Goal: Complete application form: Complete application form

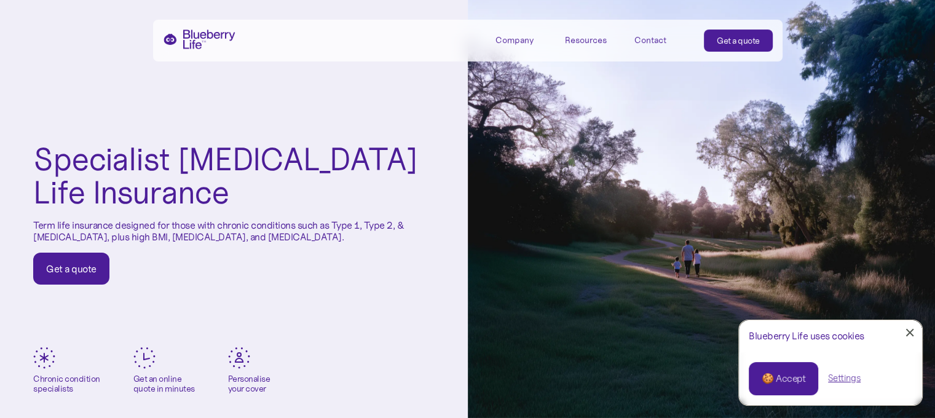
click at [71, 265] on div "Get a quote" at bounding box center [71, 268] width 50 height 12
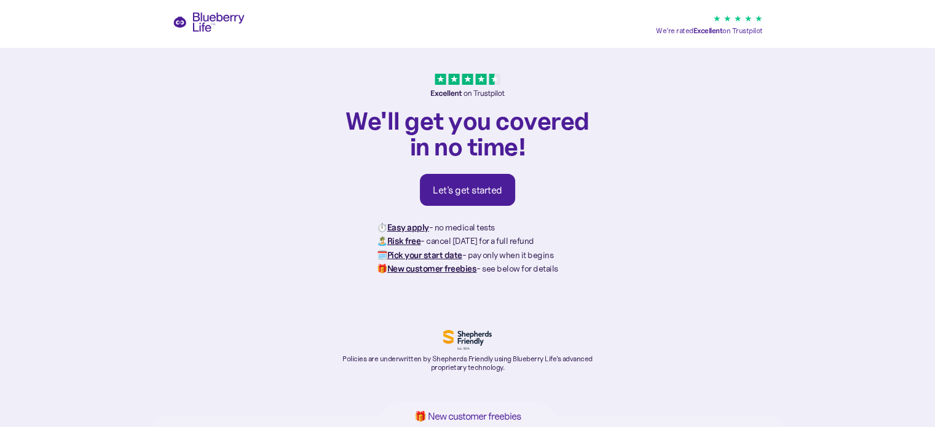
click at [477, 191] on div "Let's get started" at bounding box center [467, 190] width 69 height 12
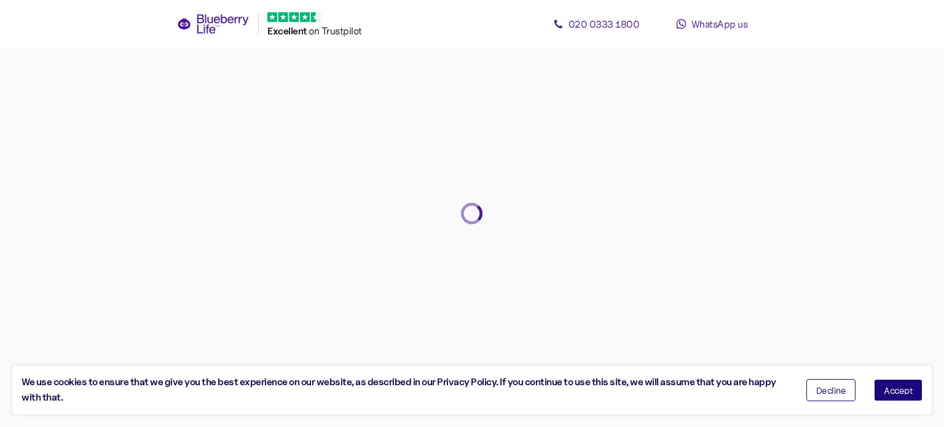
click at [774, 358] on div at bounding box center [472, 213] width 944 height 427
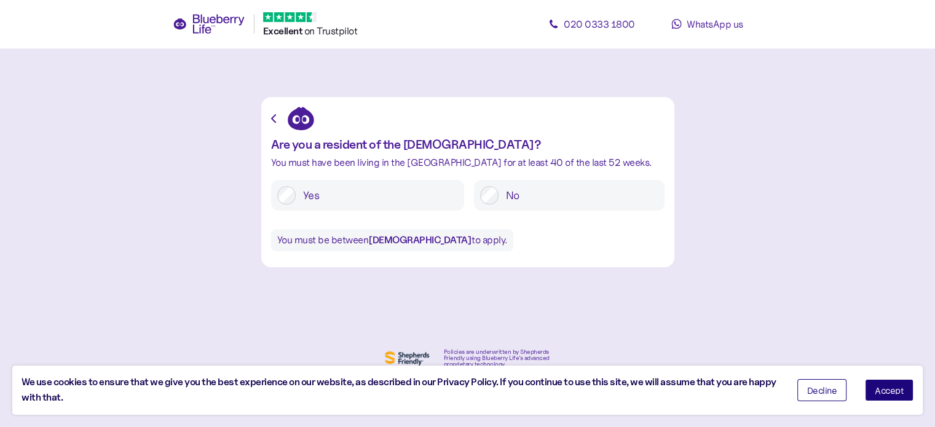
click at [890, 388] on span "Accept" at bounding box center [889, 390] width 29 height 9
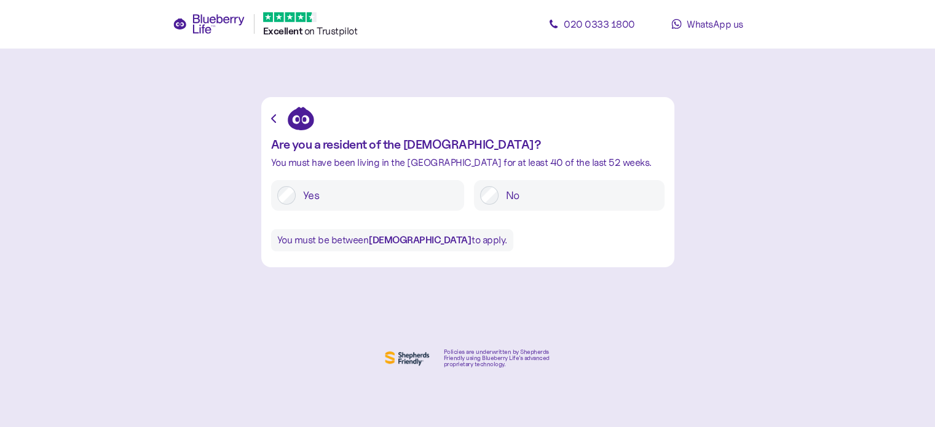
click at [374, 190] on label "Yes" at bounding box center [377, 195] width 162 height 18
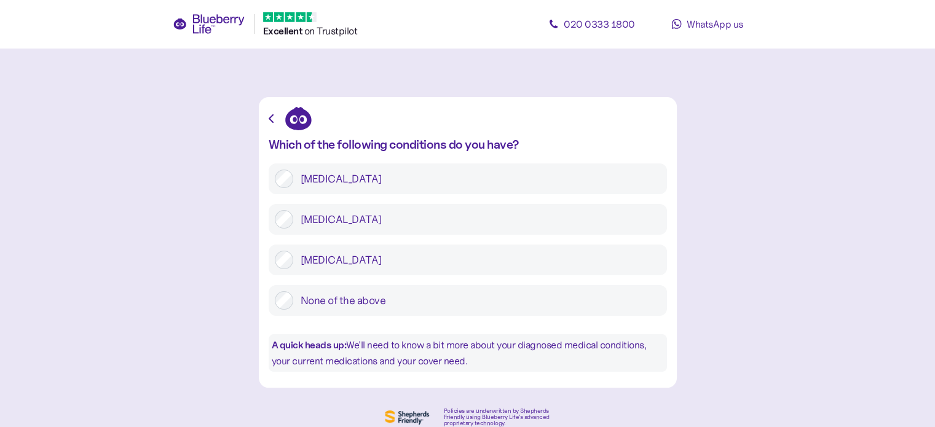
click at [314, 262] on label "[MEDICAL_DATA]" at bounding box center [477, 260] width 368 height 18
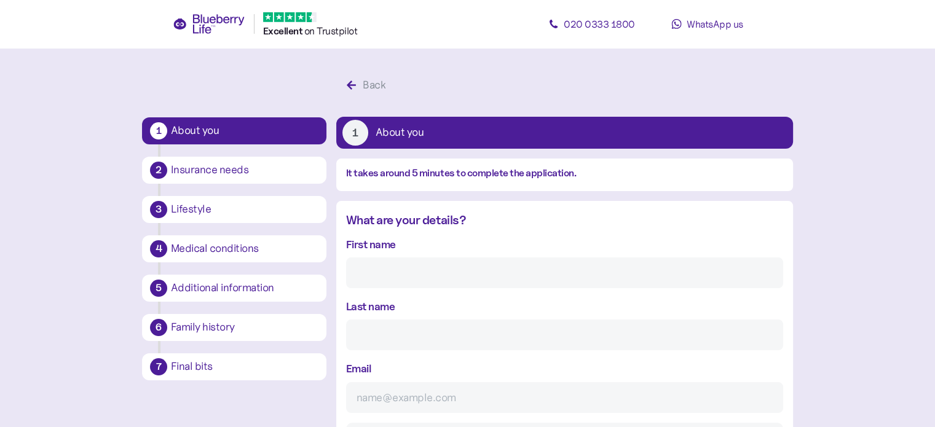
scroll to position [23, 0]
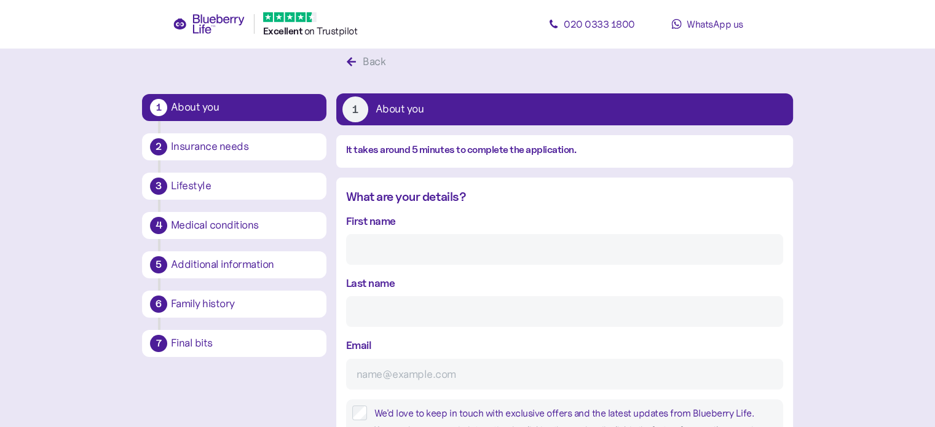
click at [411, 259] on input "First name" at bounding box center [564, 249] width 437 height 31
type input "Ian"
type input "King"
click at [401, 366] on input "Email" at bounding box center [564, 374] width 437 height 31
type input "ianking0411@gmail.com"
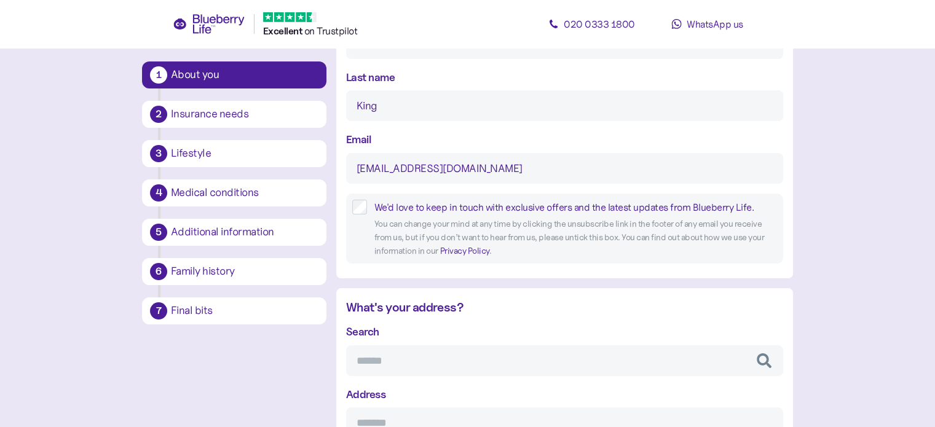
scroll to position [294, 0]
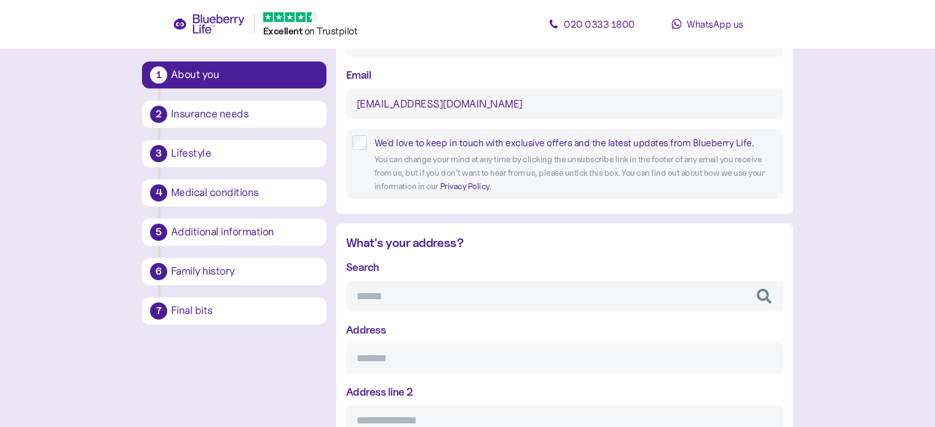
click at [405, 300] on input "Search" at bounding box center [564, 296] width 437 height 31
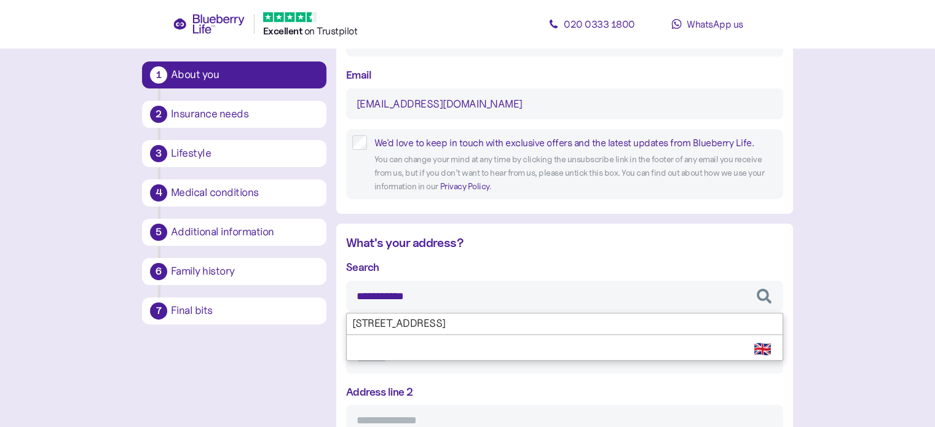
type input "**********"
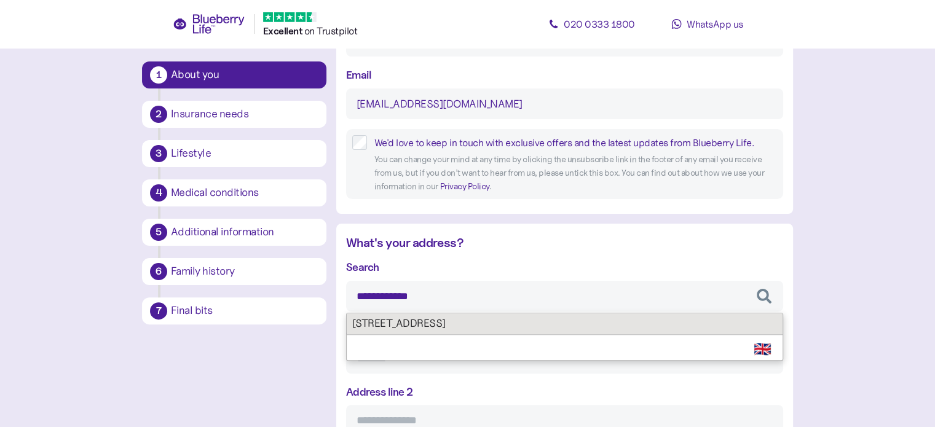
type input "**********"
type input "********"
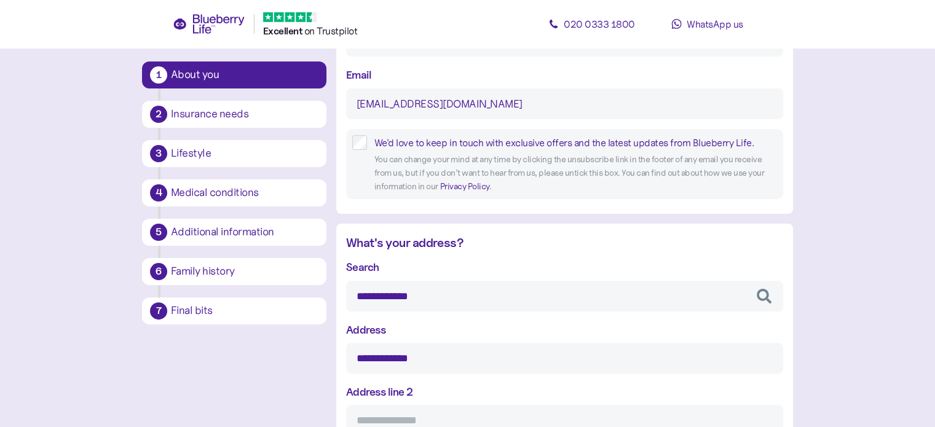
type input "**********"
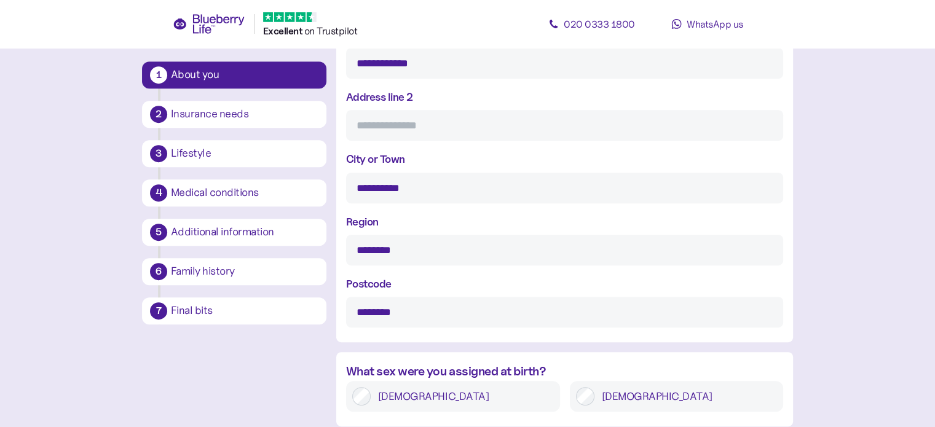
scroll to position [613, 0]
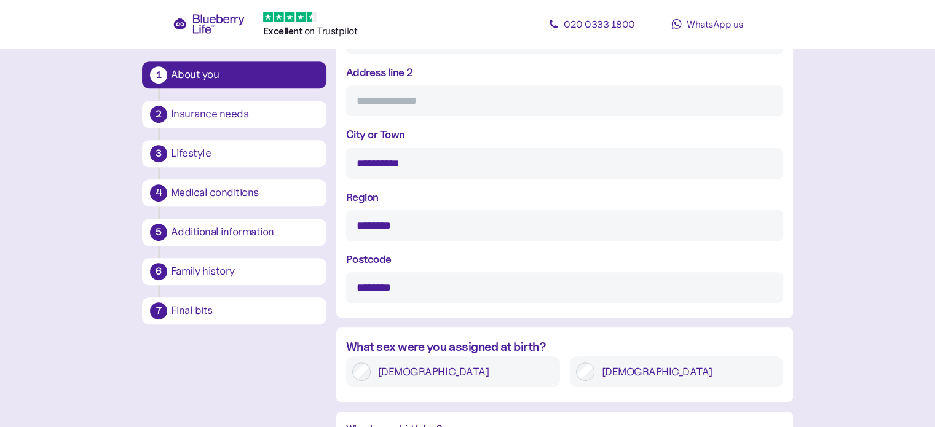
click at [633, 368] on label "Male" at bounding box center [685, 372] width 183 height 18
click at [258, 356] on div "**********" at bounding box center [467, 187] width 651 height 1456
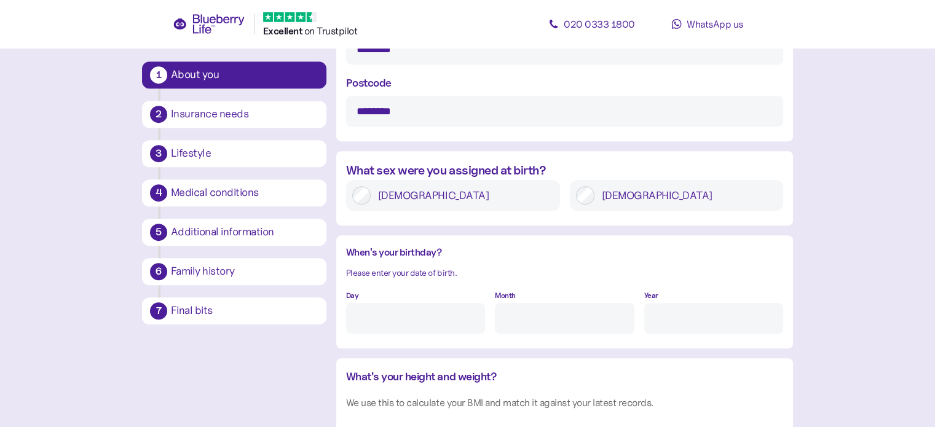
scroll to position [909, 0]
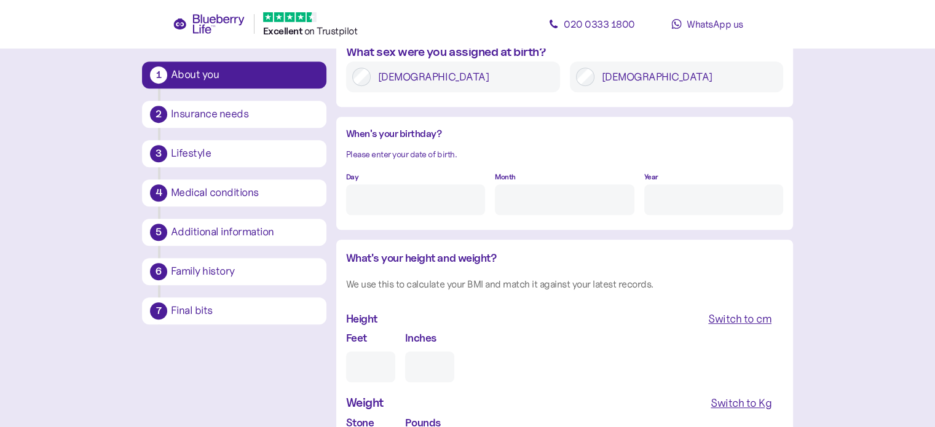
click at [440, 190] on input "Day" at bounding box center [415, 199] width 139 height 31
type input "4"
type input "11"
type input "****"
click at [366, 371] on input "Feet" at bounding box center [370, 367] width 49 height 31
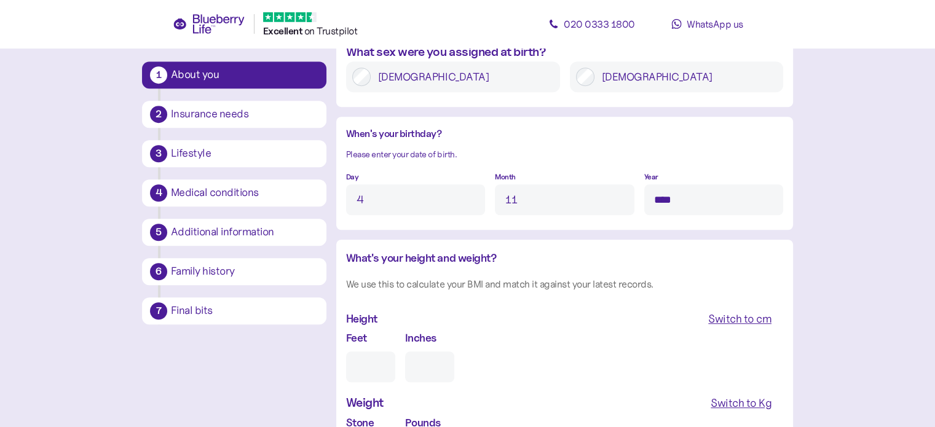
type input "6"
type input "0"
type input "6"
type input "2"
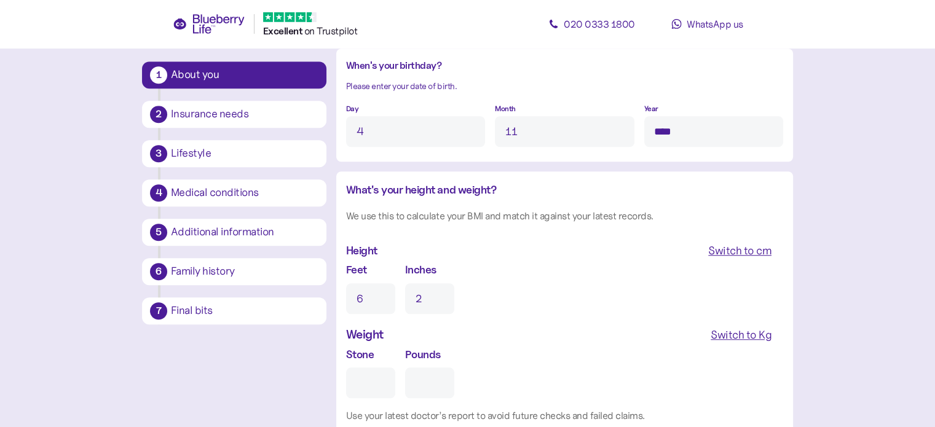
scroll to position [1007, 0]
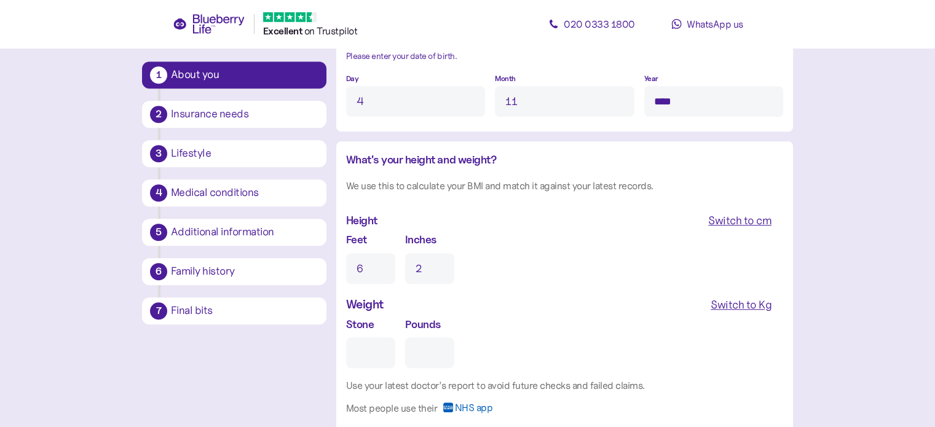
click at [364, 350] on input "Stone" at bounding box center [370, 352] width 49 height 31
type input "2"
type input "0"
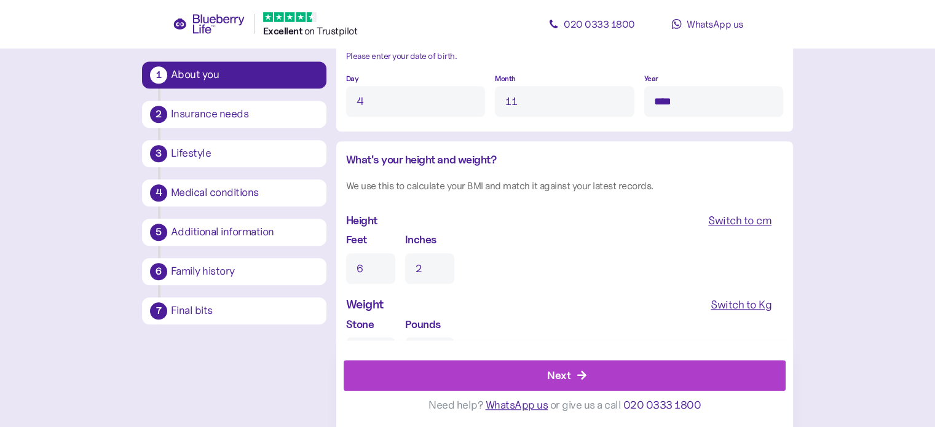
type input "22"
click at [495, 305] on div "Weight Switch to Kg" at bounding box center [564, 305] width 437 height 22
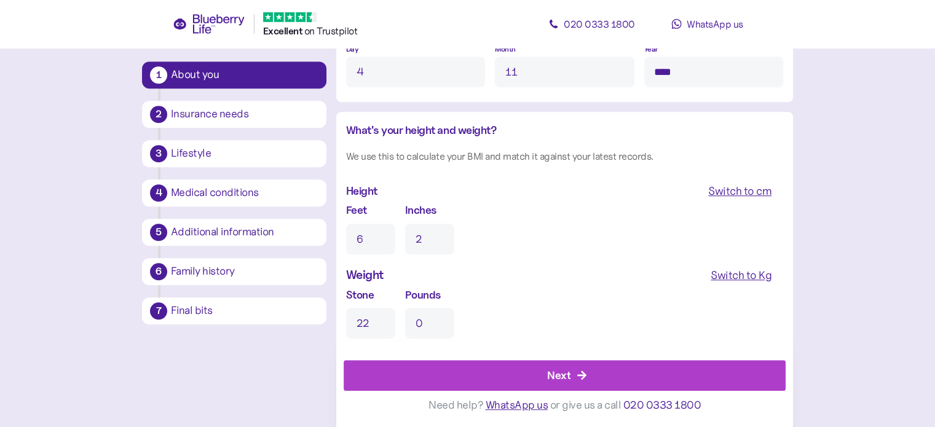
scroll to position [1056, 0]
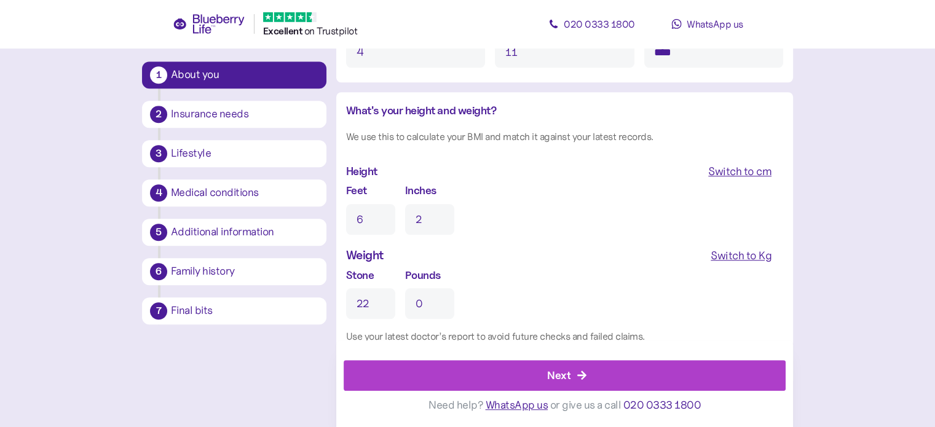
click at [446, 307] on input "0" at bounding box center [429, 303] width 49 height 31
type input "5"
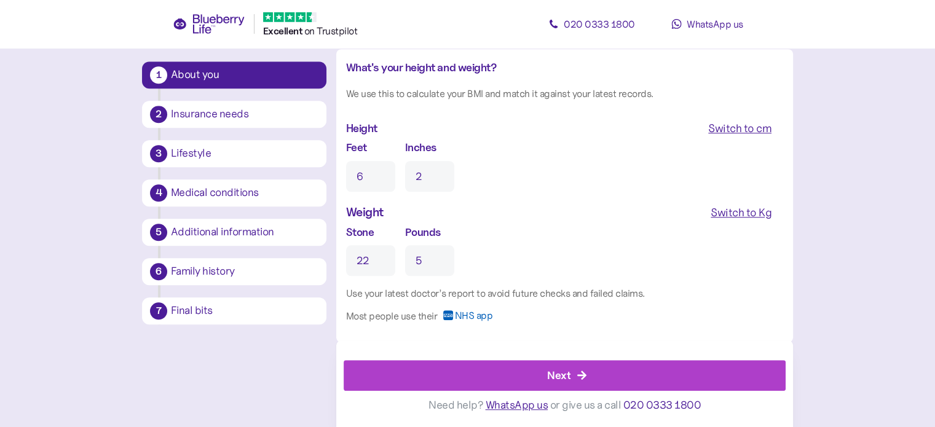
scroll to position [1101, 0]
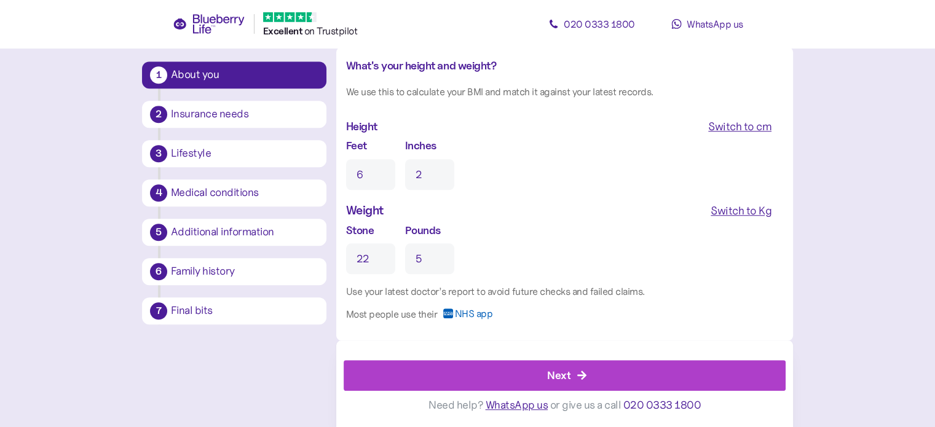
click at [604, 371] on div "Next" at bounding box center [567, 376] width 414 height 30
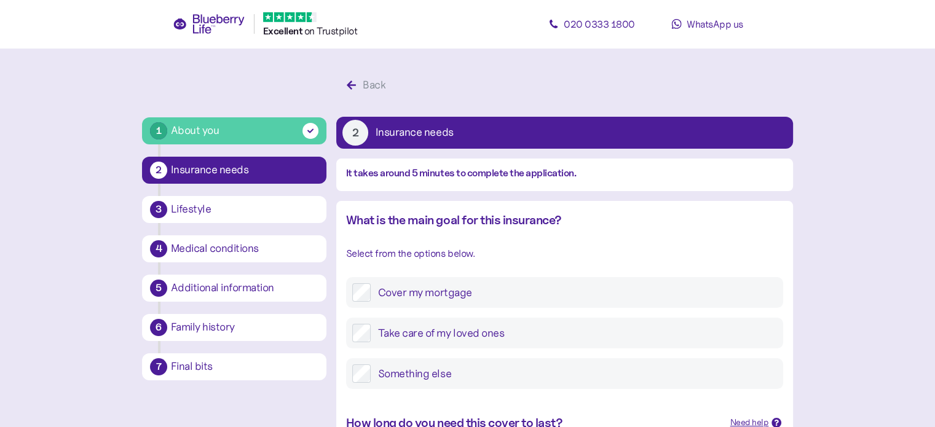
click at [570, 236] on div "What is the main goal for this insurance? Select from the options below. Cover …" at bounding box center [564, 300] width 437 height 178
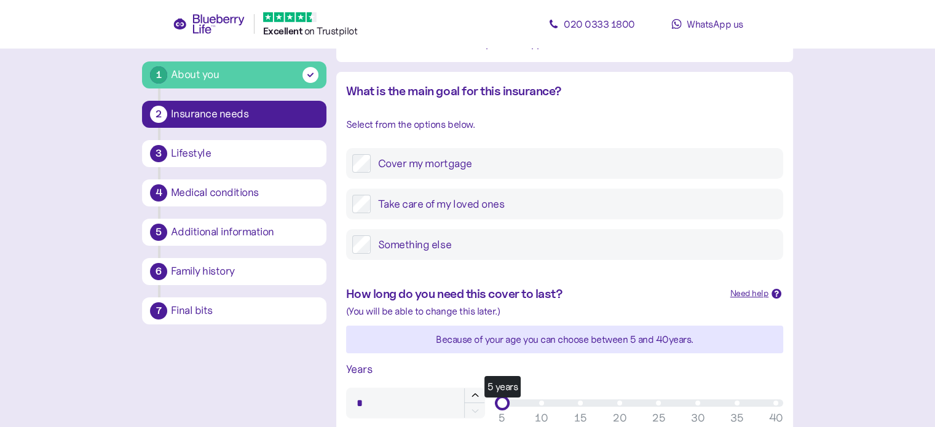
scroll to position [148, 0]
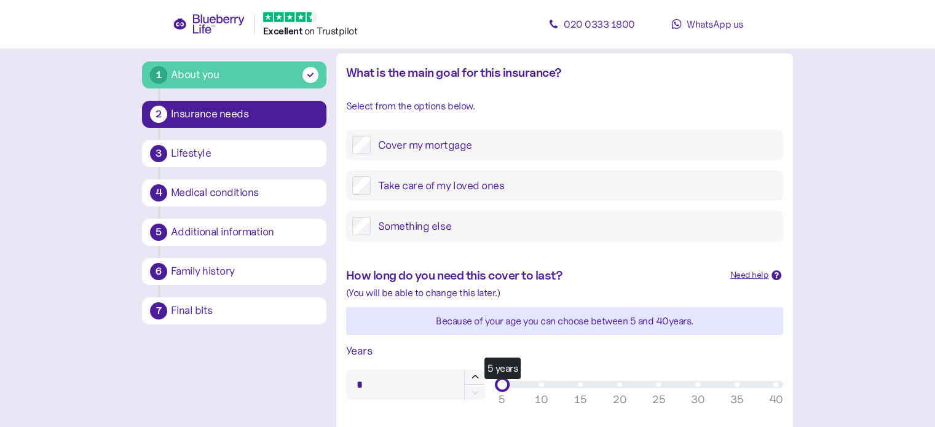
click at [443, 185] on label "Take care of my loved ones" at bounding box center [574, 185] width 406 height 18
click at [842, 280] on main "1 About you 2 Insurance needs 3 Lifestyle 4 Medical conditions 5 Additional inf…" at bounding box center [467, 364] width 935 height 1025
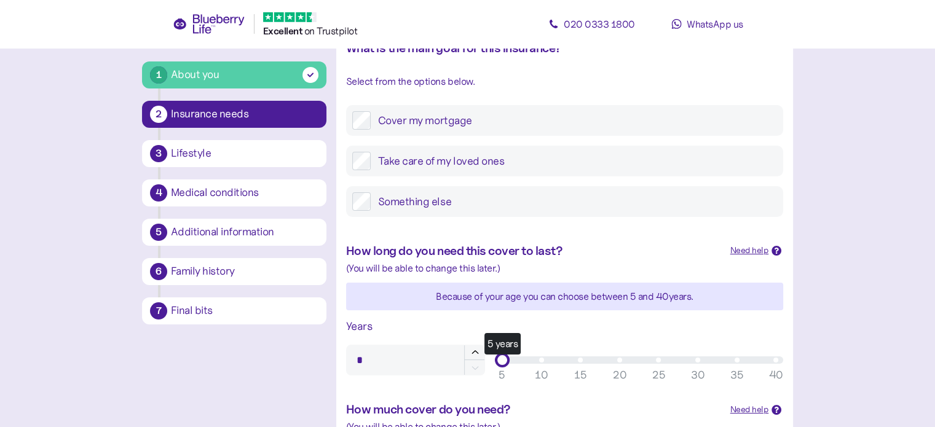
scroll to position [246, 0]
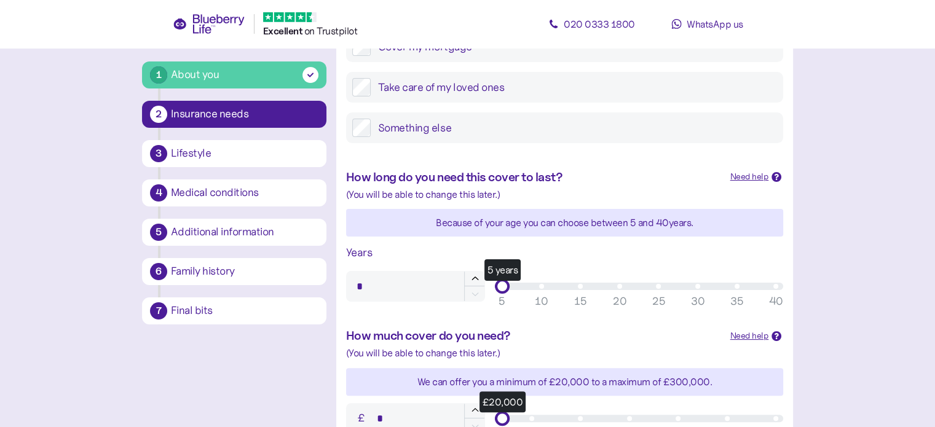
click at [619, 287] on div "5 years" at bounding box center [639, 286] width 274 height 7
type input "**"
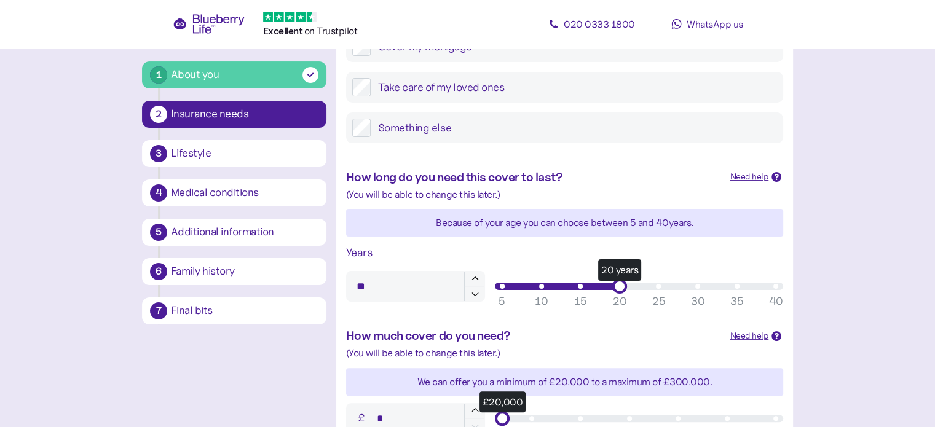
click at [797, 342] on div "1 About you 2 Insurance needs 3 Lifestyle 4 Medical conditions 5 Additional inf…" at bounding box center [467, 303] width 671 height 953
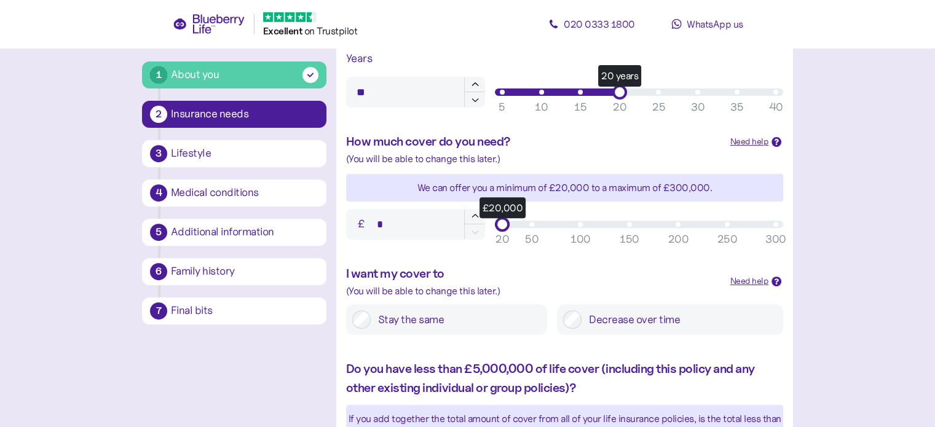
scroll to position [467, 0]
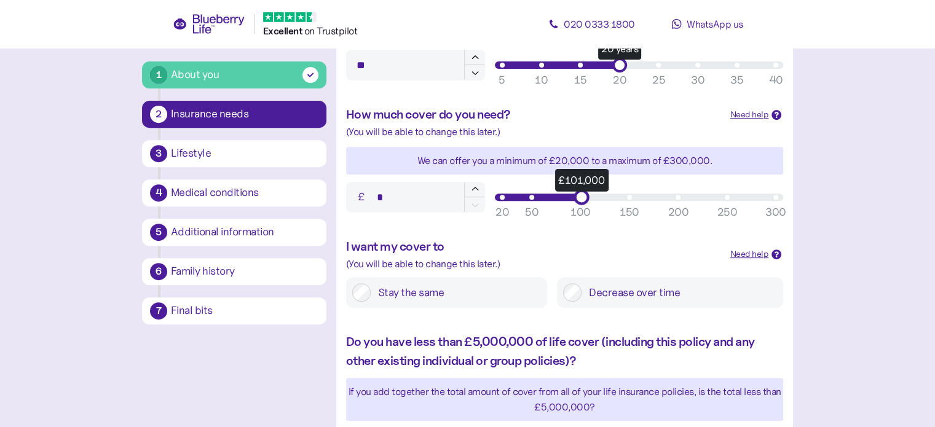
type input "*******"
click at [578, 202] on div "£101,000" at bounding box center [639, 197] width 288 height 15
click at [461, 292] on label "Stay the same" at bounding box center [456, 292] width 170 height 18
click at [848, 328] on main "1 About you 2 Insurance needs 3 Lifestyle 4 Medical conditions 5 Additional inf…" at bounding box center [467, 45] width 935 height 1025
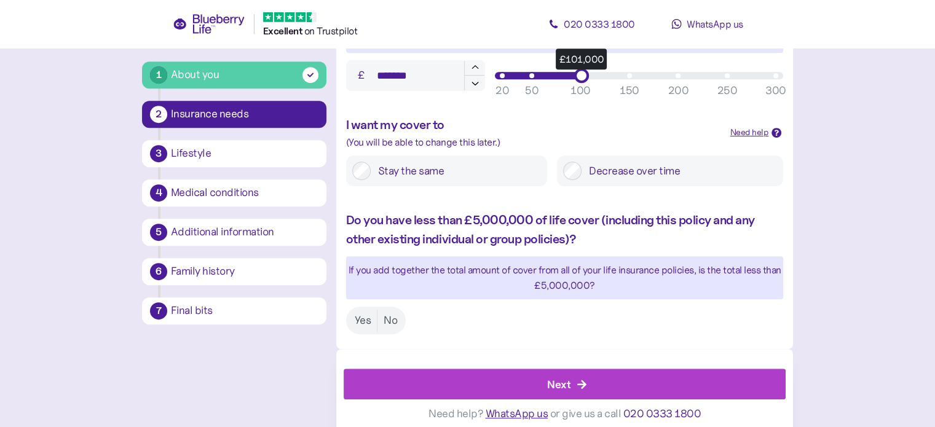
scroll to position [590, 0]
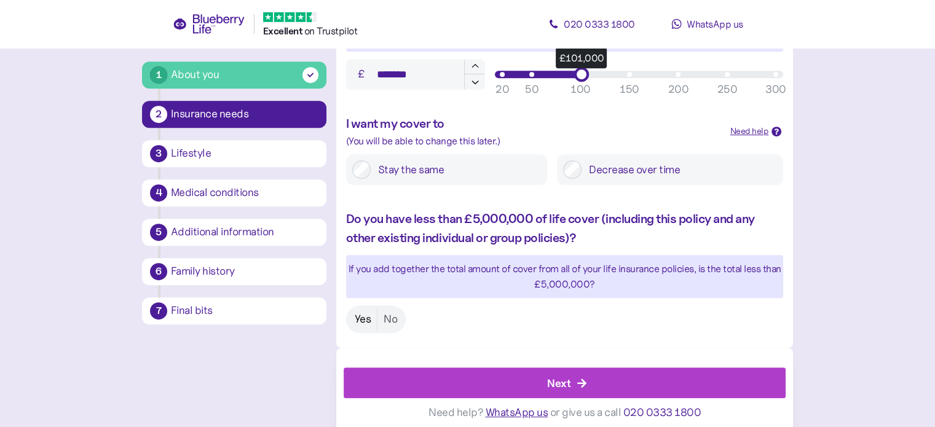
click at [354, 324] on label "Yes" at bounding box center [363, 319] width 29 height 23
click at [563, 382] on div "Next" at bounding box center [558, 383] width 23 height 17
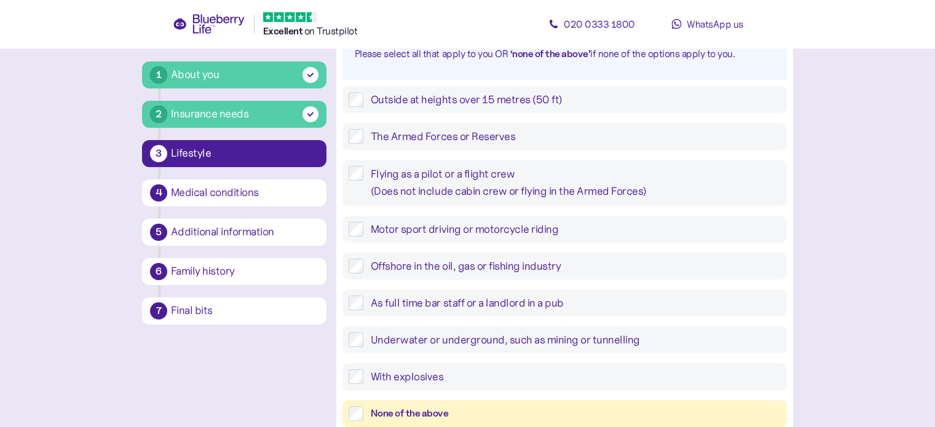
scroll to position [221, 0]
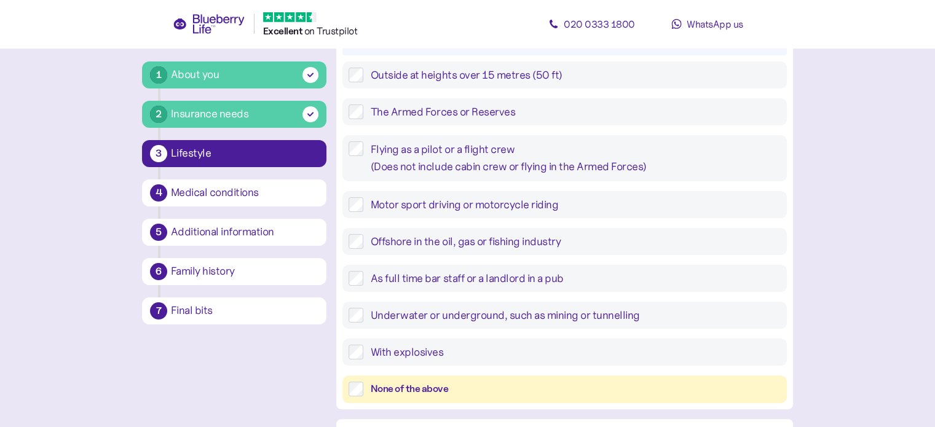
click at [398, 388] on div "None of the above" at bounding box center [576, 389] width 410 height 15
click at [300, 381] on div "1 About you 2 Insurance needs 3 Lifestyle 4 Medical conditions 5 Additional inf…" at bounding box center [467, 281] width 651 height 861
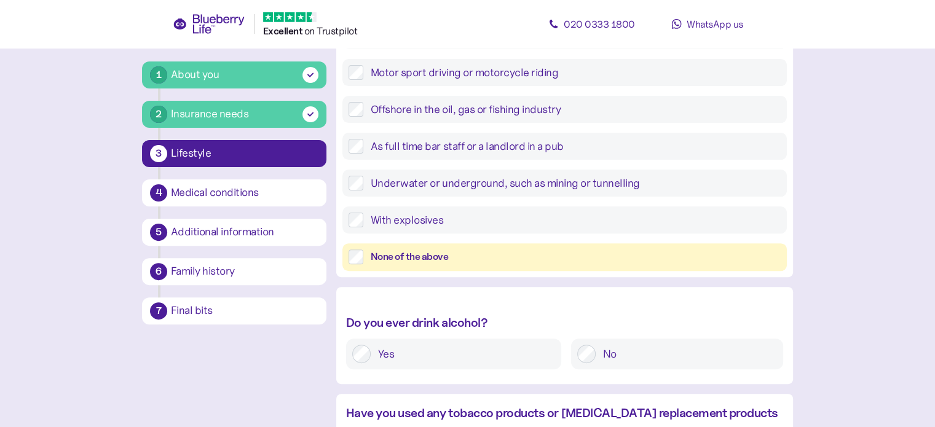
scroll to position [443, 0]
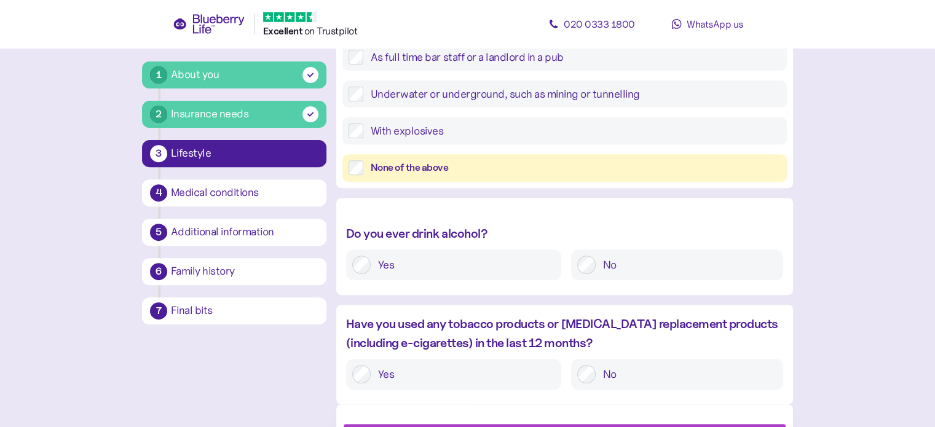
click at [512, 383] on label "Yes" at bounding box center [463, 374] width 184 height 18
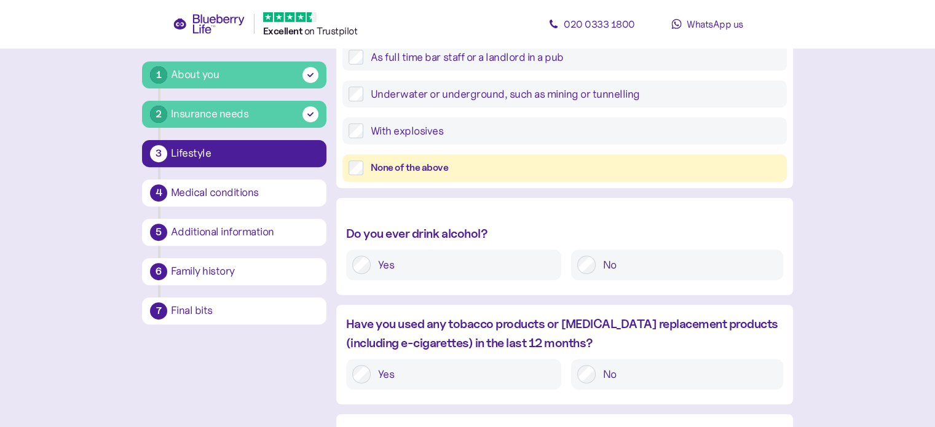
click at [836, 366] on main "1 About you 2 Insurance needs 3 Lifestyle 4 Medical conditions 5 Additional inf…" at bounding box center [467, 80] width 935 height 1046
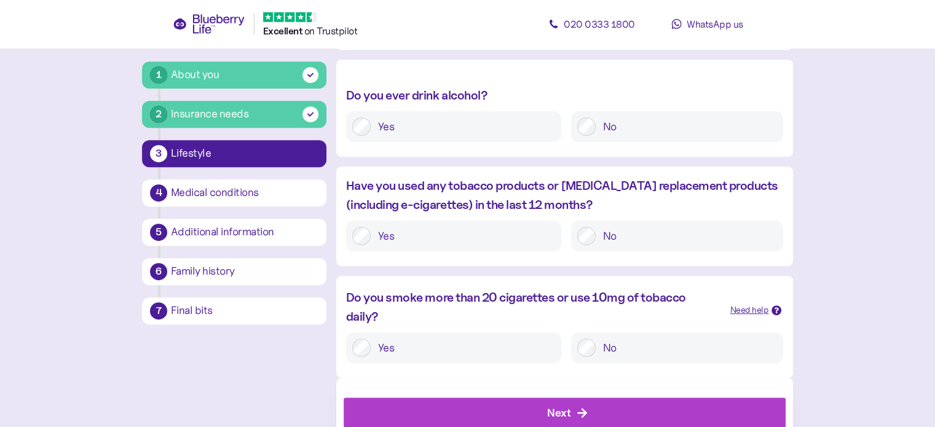
scroll to position [618, 0]
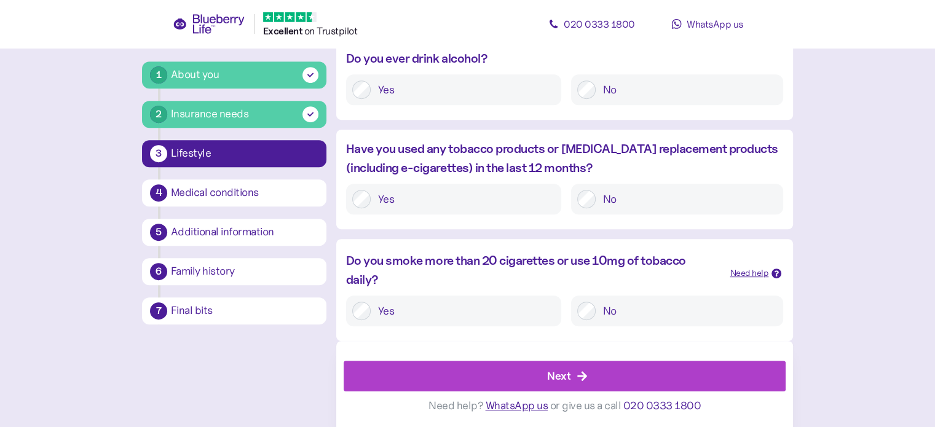
click at [603, 309] on label "No" at bounding box center [686, 311] width 181 height 18
click at [607, 374] on div "Next" at bounding box center [567, 376] width 414 height 30
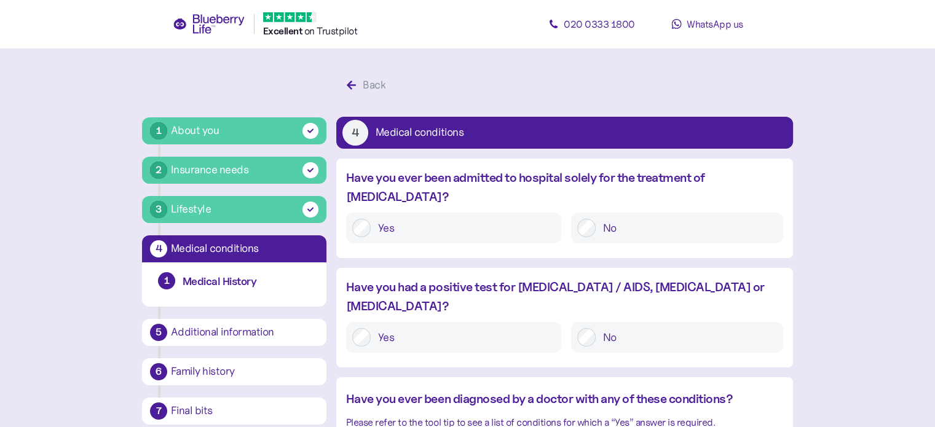
click at [612, 219] on label "No" at bounding box center [686, 228] width 181 height 18
click at [605, 328] on label "No" at bounding box center [686, 337] width 181 height 18
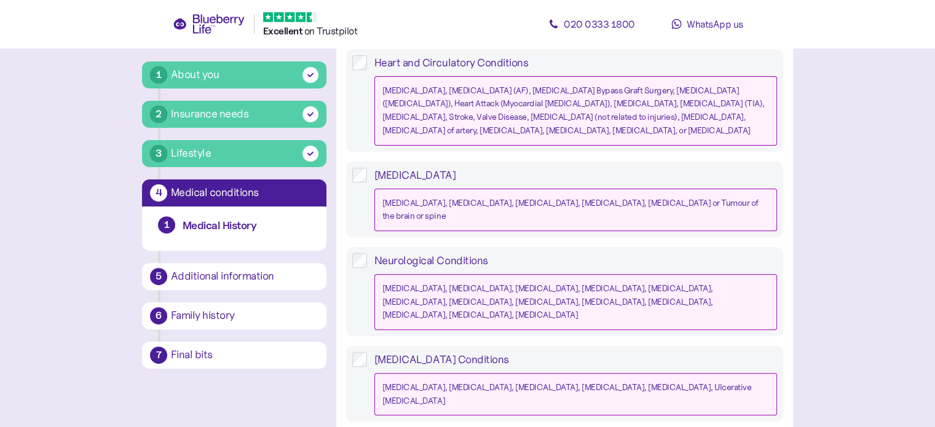
scroll to position [418, 0]
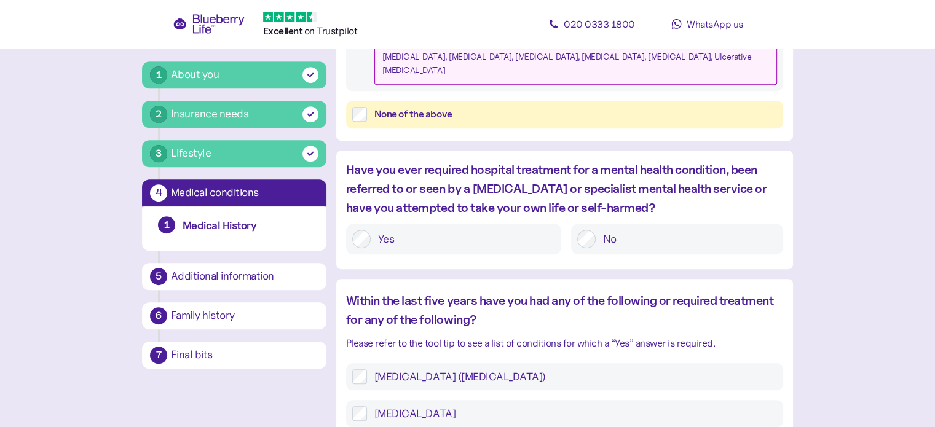
scroll to position [738, 0]
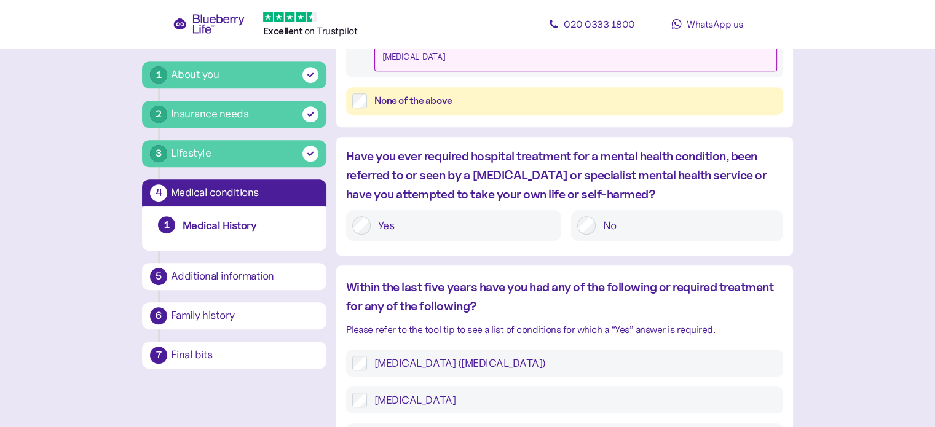
click at [325, 409] on div "1 About you 2 Insurance needs 3 Lifestyle 4 Medical conditions 1 Medical Histor…" at bounding box center [467, 171] width 651 height 1673
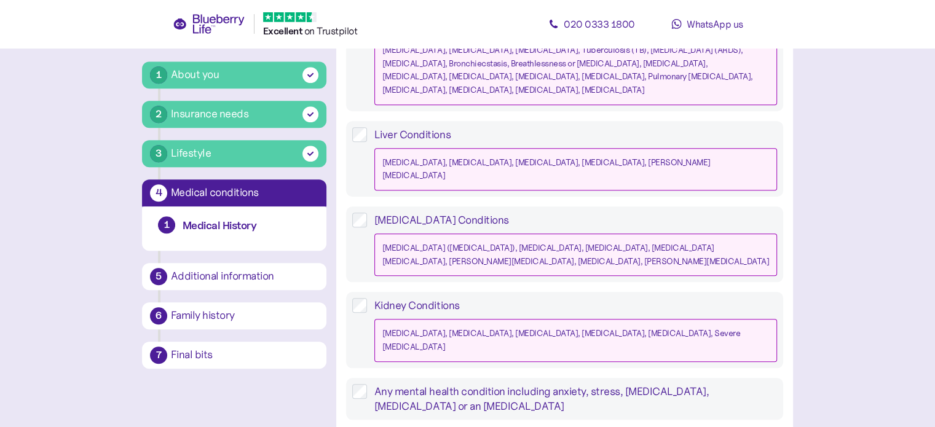
scroll to position [1156, 0]
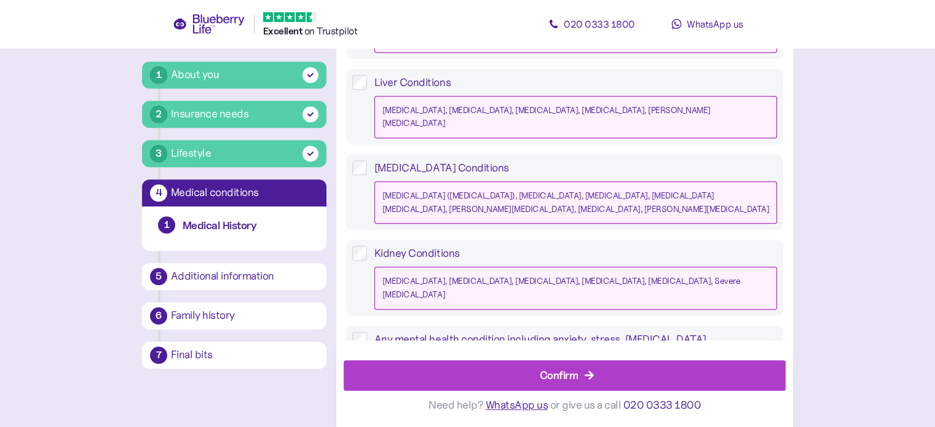
scroll to position [1238, 0]
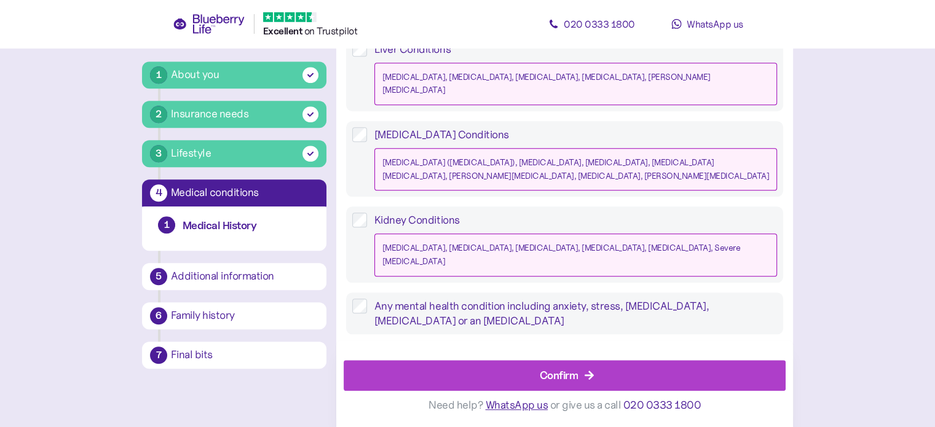
click at [450, 365] on div "Confirm" at bounding box center [567, 376] width 414 height 30
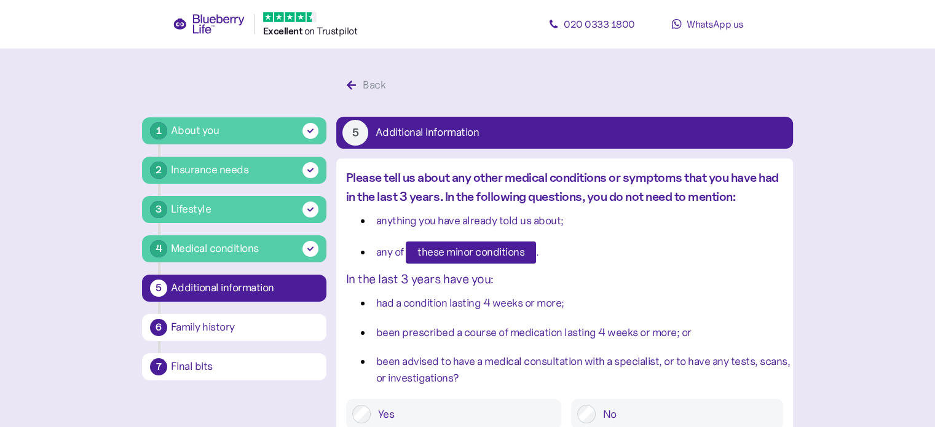
click at [363, 312] on li "had a condition lasting 4 weeks or more;" at bounding box center [572, 303] width 422 height 17
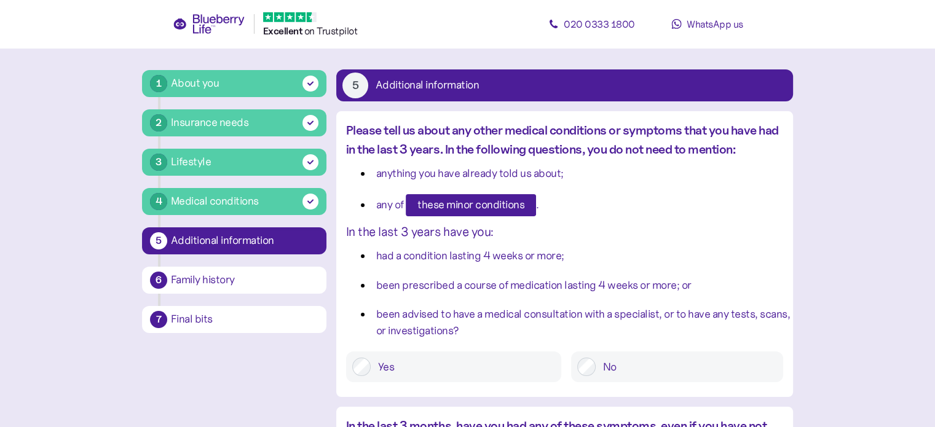
scroll to position [49, 0]
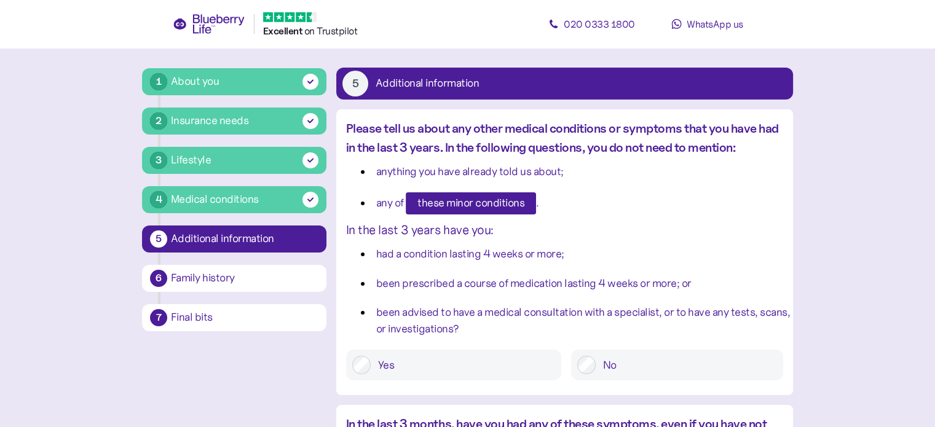
click at [467, 372] on label "Yes" at bounding box center [463, 365] width 184 height 18
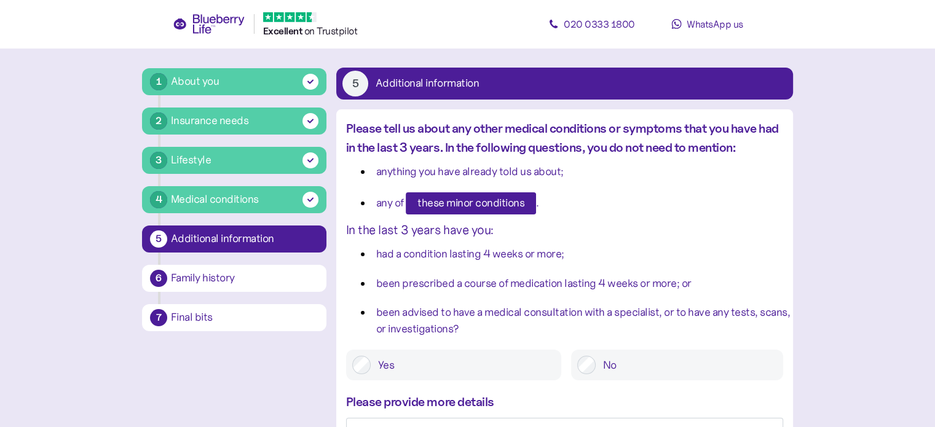
click at [433, 396] on div "Please provide more details" at bounding box center [564, 402] width 437 height 19
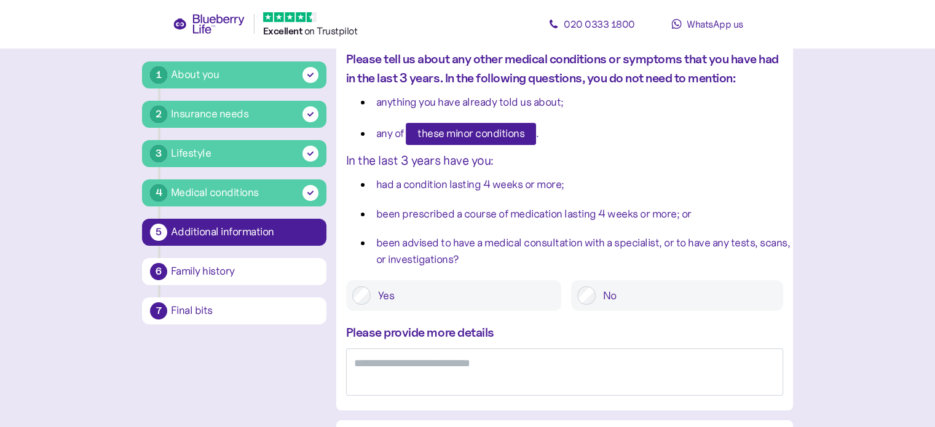
scroll to position [148, 0]
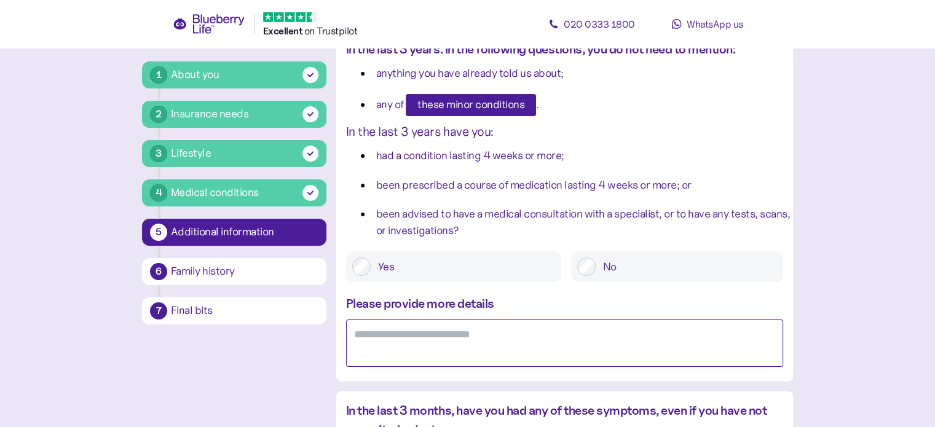
click at [444, 339] on textarea at bounding box center [564, 343] width 437 height 47
type textarea "**********"
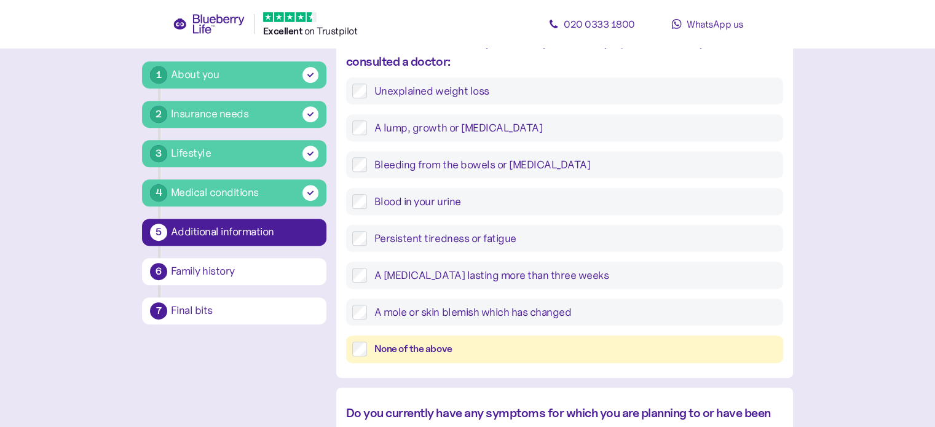
scroll to position [516, 0]
click at [396, 345] on div "None of the above" at bounding box center [575, 348] width 403 height 15
click at [288, 371] on div "**********" at bounding box center [467, 68] width 651 height 1024
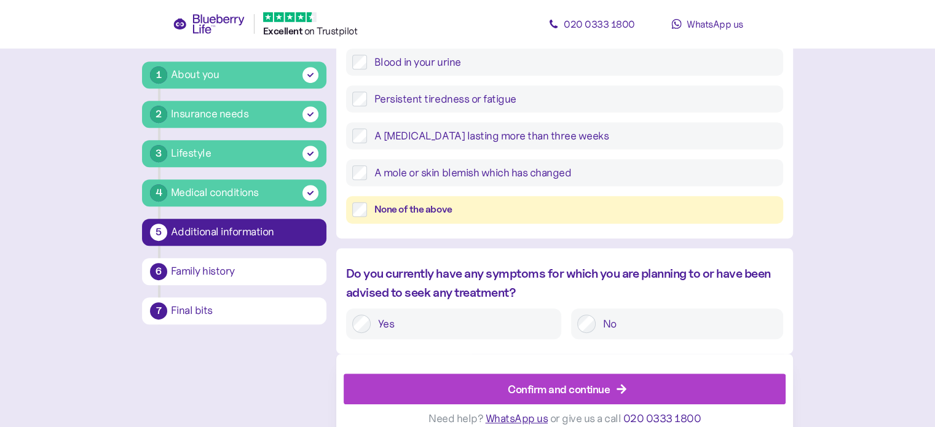
scroll to position [668, 0]
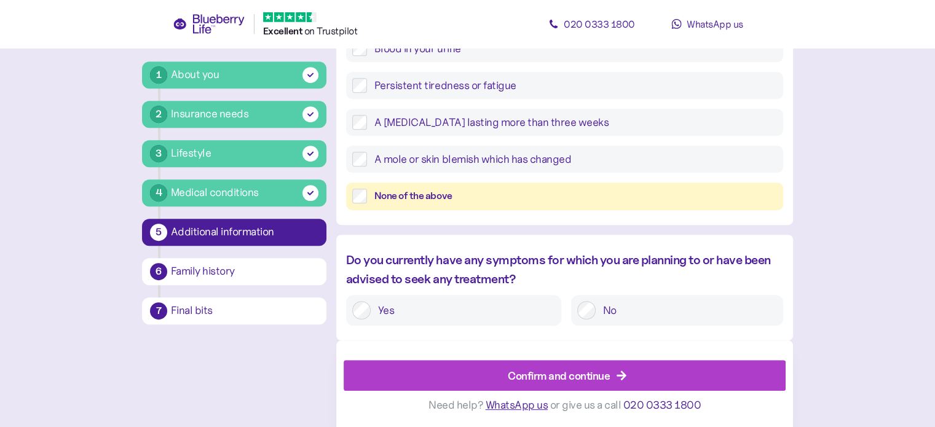
click at [613, 312] on label "No" at bounding box center [686, 310] width 181 height 18
click at [553, 381] on div "Confirm and continue" at bounding box center [559, 375] width 102 height 17
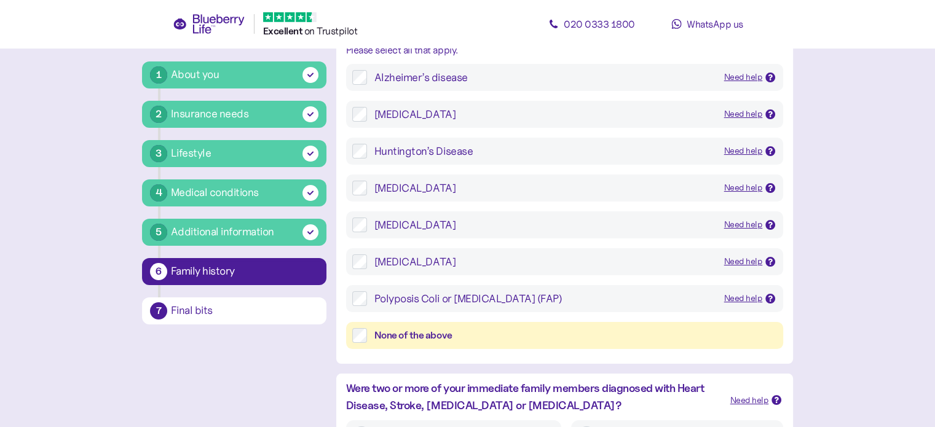
scroll to position [148, 0]
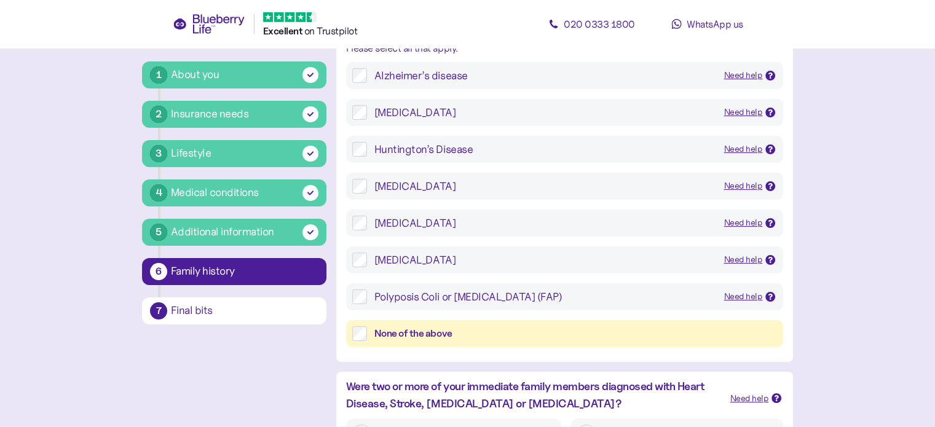
click at [404, 325] on div "None of the above" at bounding box center [564, 334] width 437 height 28
click at [397, 328] on div "None of the above" at bounding box center [575, 333] width 403 height 15
click at [290, 361] on div "1 About you 2 Insurance needs 3 Lifestyle 4 Medical conditions 5 Additional inf…" at bounding box center [467, 311] width 651 height 773
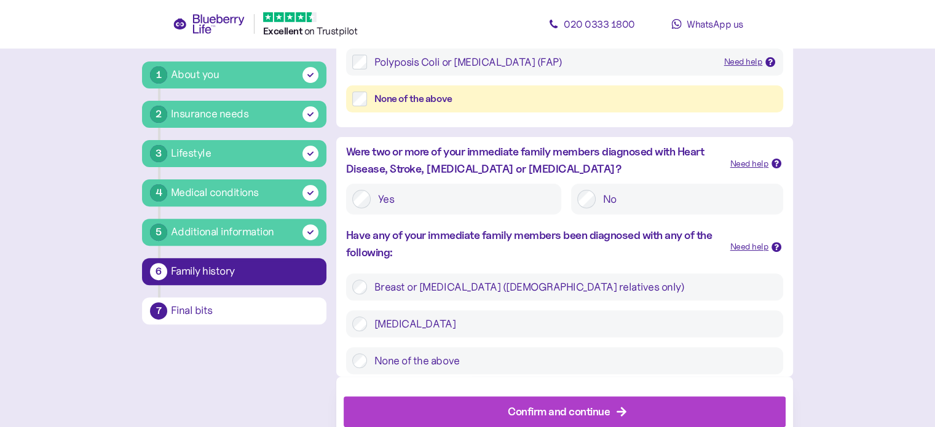
scroll to position [418, 0]
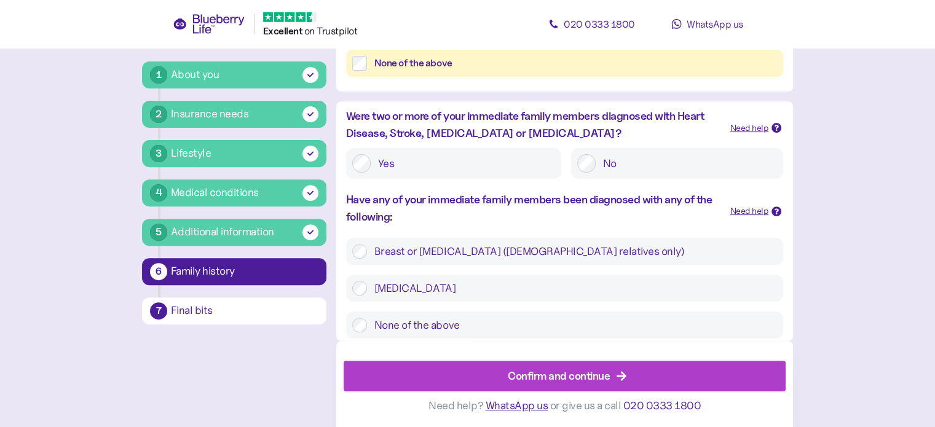
click at [616, 154] on label "No" at bounding box center [686, 163] width 181 height 18
click at [487, 315] on div "None of the above" at bounding box center [564, 325] width 437 height 27
click at [479, 322] on label "None of the above" at bounding box center [572, 325] width 410 height 15
click at [531, 374] on div "Confirm and continue" at bounding box center [559, 375] width 102 height 17
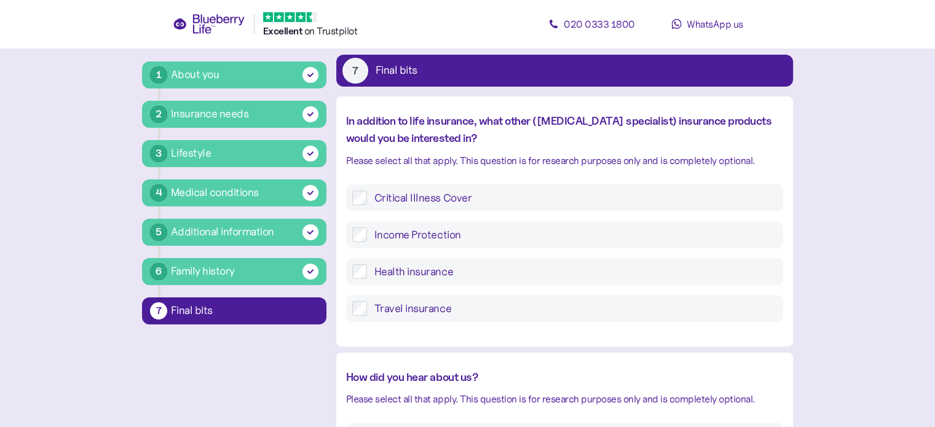
scroll to position [98, 0]
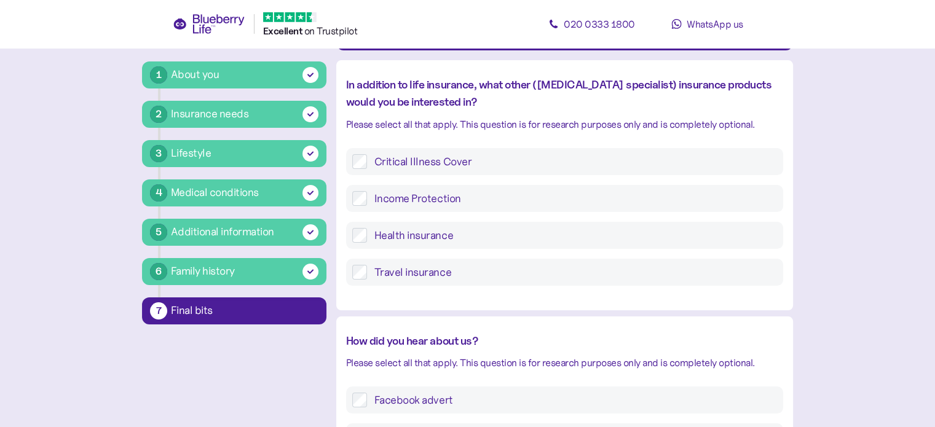
click at [539, 340] on div "How did you hear about us?" at bounding box center [564, 341] width 437 height 17
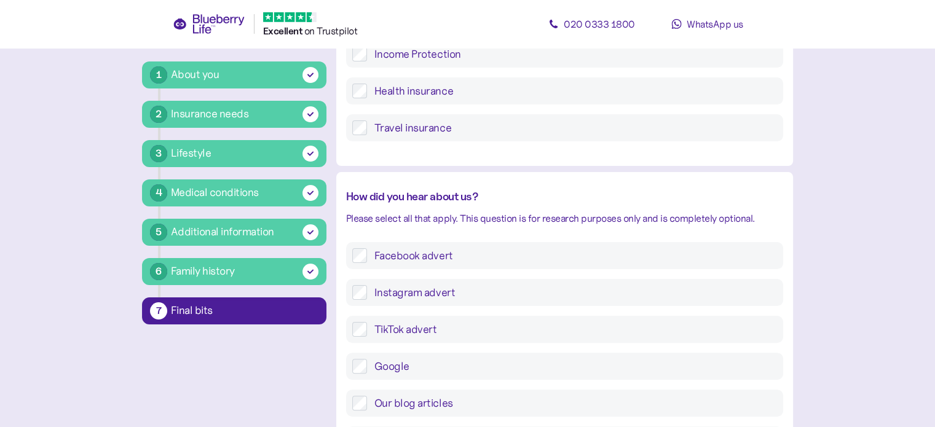
scroll to position [344, 0]
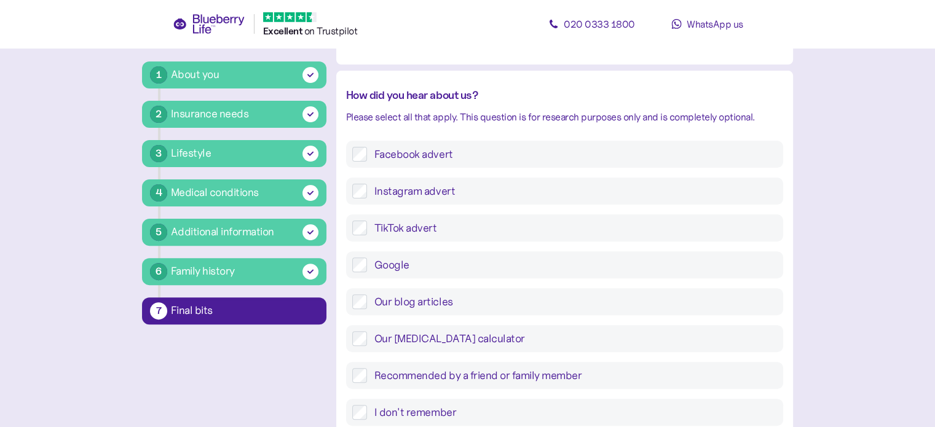
click at [384, 165] on div "Facebook advert" at bounding box center [564, 154] width 437 height 27
click at [386, 151] on label "Facebook advert" at bounding box center [572, 154] width 410 height 15
click at [829, 268] on main "1 About you 2 Insurance needs 3 Lifestyle 4 Medical conditions 5 Additional inf…" at bounding box center [467, 149] width 935 height 987
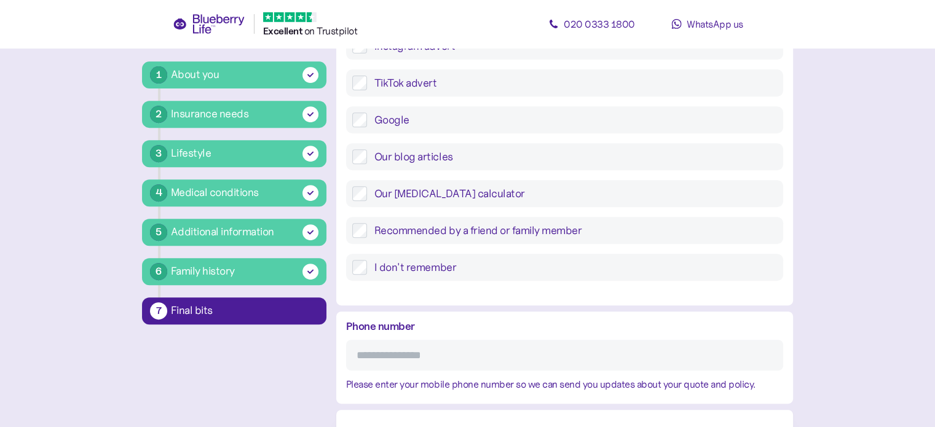
scroll to position [559, 0]
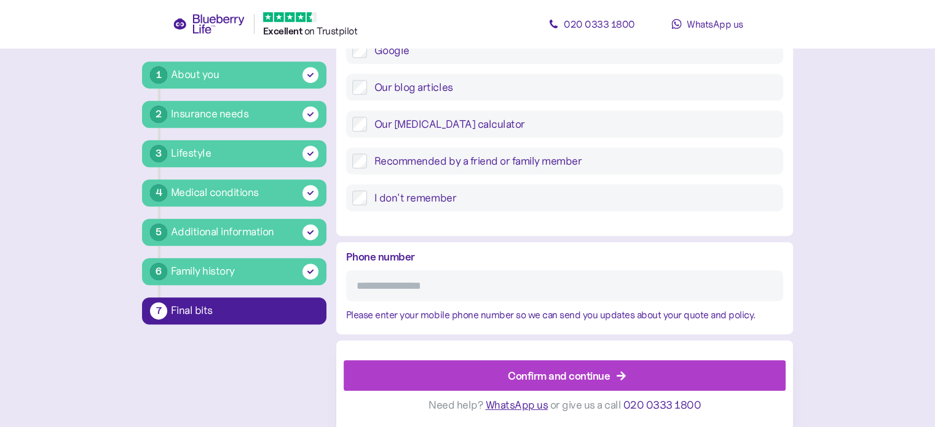
click at [534, 294] on input "Phone number" at bounding box center [564, 285] width 437 height 31
type input "**********"
click at [551, 369] on div "Confirm and continue" at bounding box center [559, 375] width 102 height 17
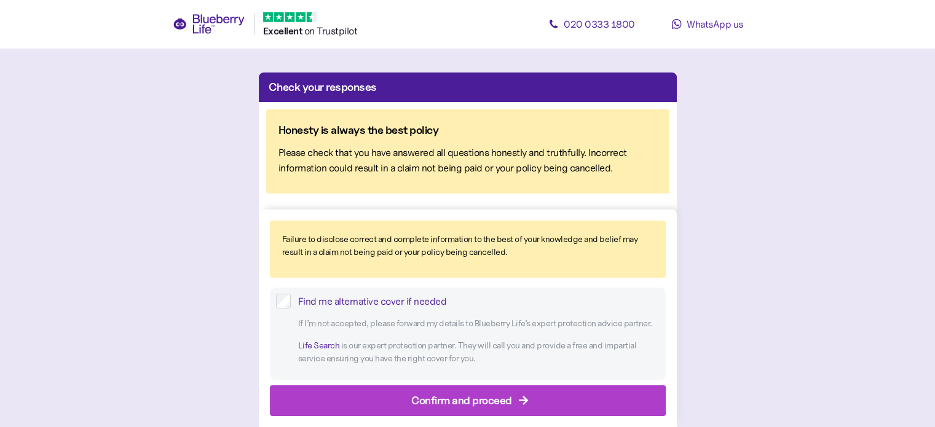
click at [466, 395] on div "Confirm and proceed" at bounding box center [461, 400] width 101 height 17
